Goal: Navigation & Orientation: Find specific page/section

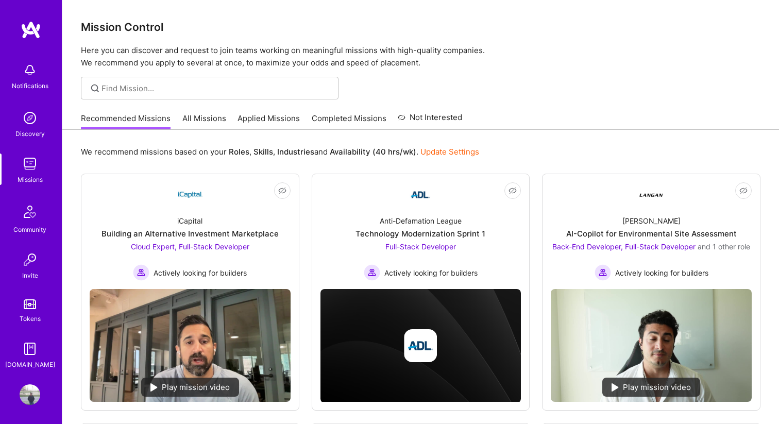
click at [29, 168] on img at bounding box center [30, 164] width 21 height 21
click at [32, 167] on img at bounding box center [30, 164] width 21 height 21
click at [118, 122] on link "Recommended Missions" at bounding box center [126, 121] width 90 height 17
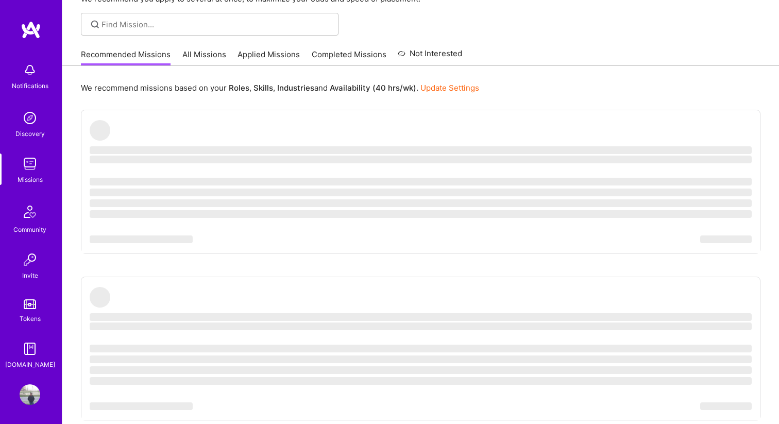
scroll to position [64, 0]
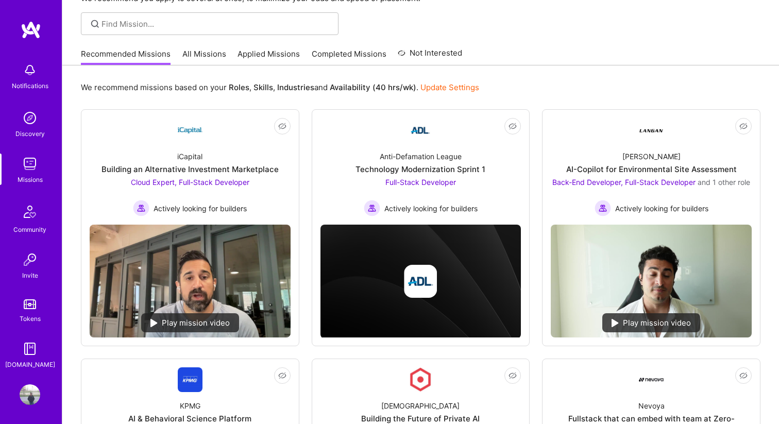
click at [190, 64] on link "All Missions" at bounding box center [204, 56] width 44 height 17
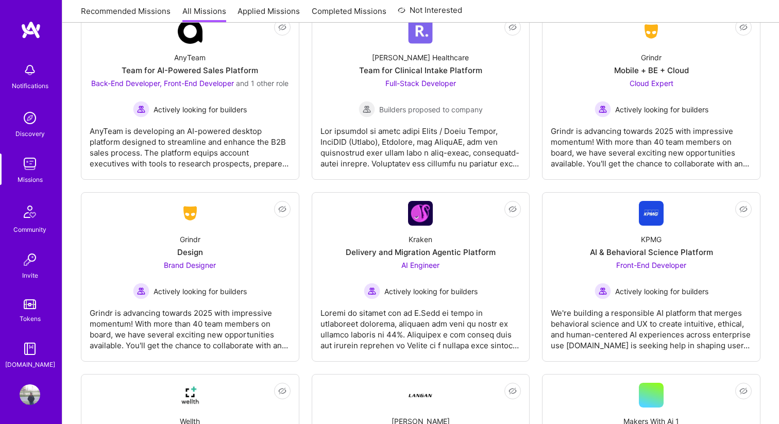
scroll to position [2790, 0]
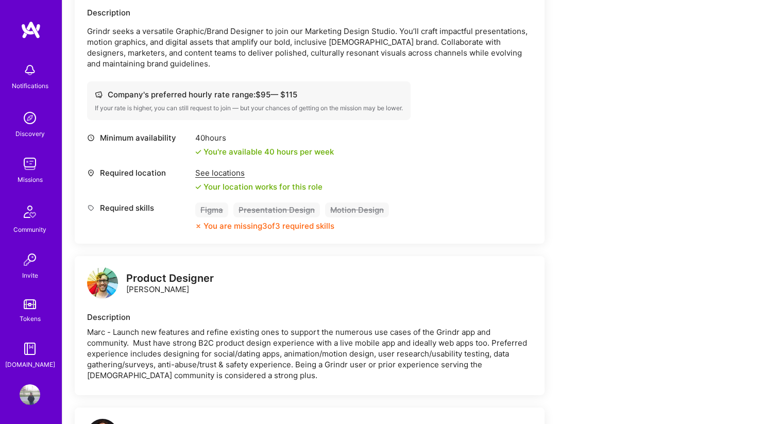
scroll to position [301, 0]
